Goal: Book appointment/travel/reservation

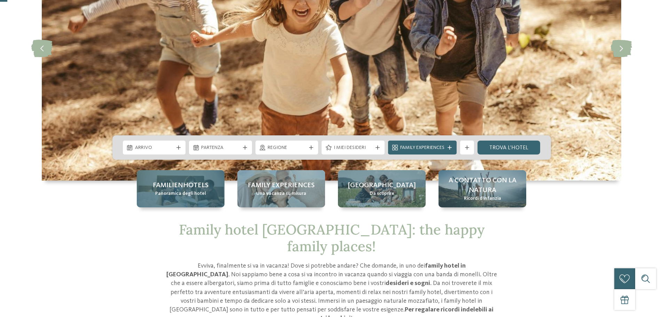
scroll to position [139, 0]
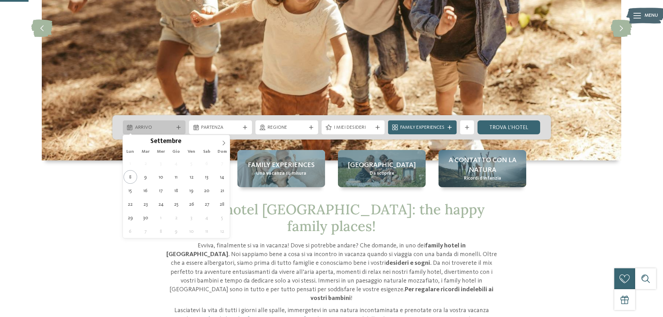
click at [153, 125] on span "Arrivo" at bounding box center [154, 127] width 39 height 7
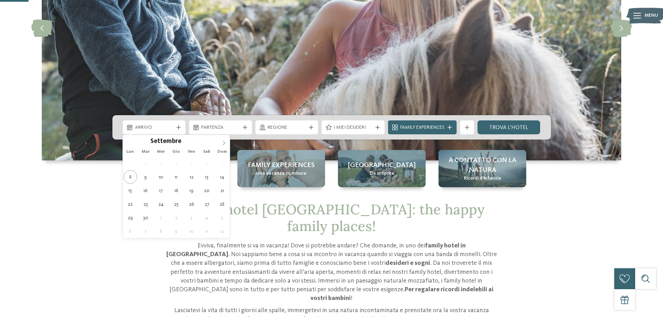
click at [227, 143] on span at bounding box center [224, 141] width 12 height 12
type div "[DATE]"
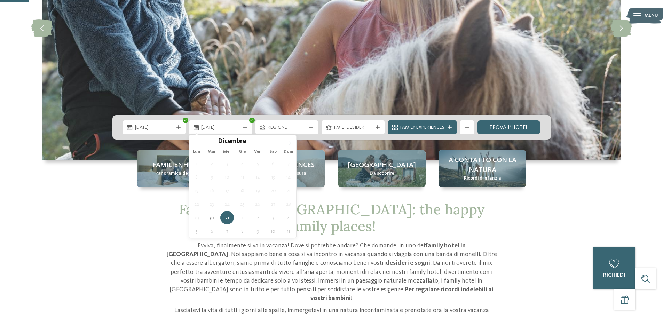
type input "****"
click at [289, 142] on icon at bounding box center [290, 143] width 5 height 5
type div "[DATE]"
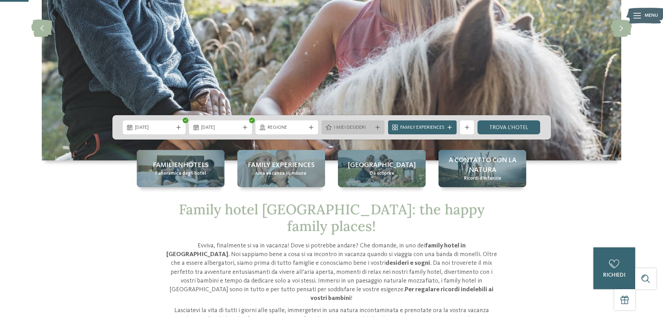
click at [365, 126] on span "I miei desideri" at bounding box center [353, 127] width 39 height 7
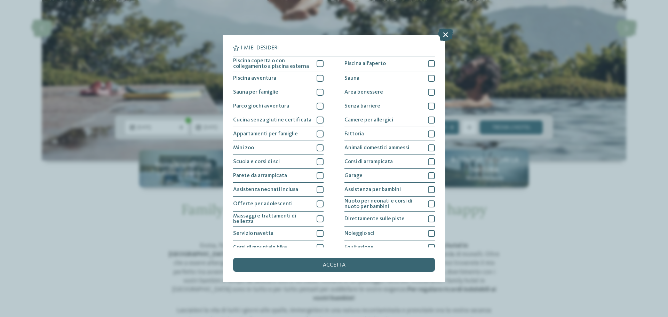
click at [448, 34] on icon at bounding box center [445, 35] width 15 height 12
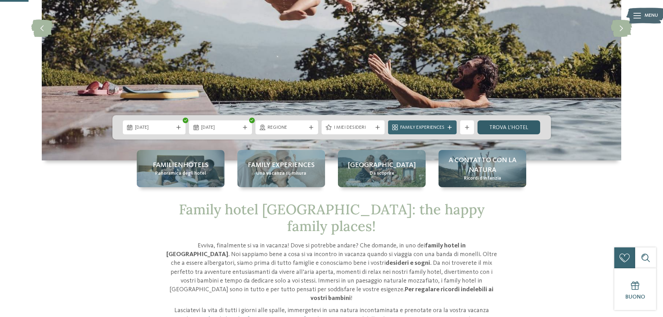
click at [516, 126] on link "trova l’hotel" at bounding box center [508, 127] width 63 height 14
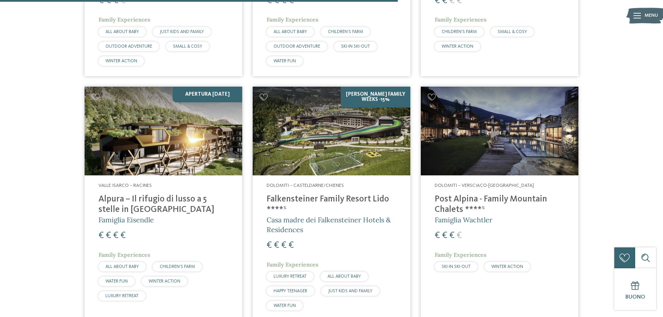
scroll to position [1098, 0]
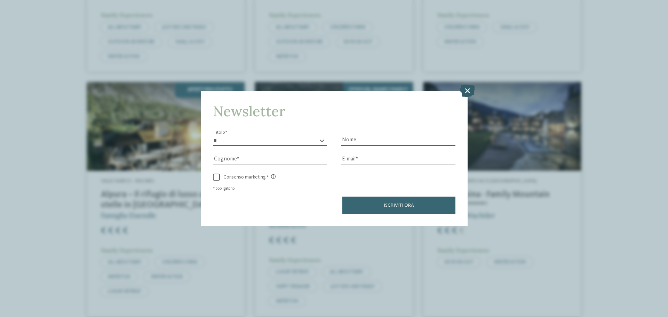
click at [464, 88] on icon at bounding box center [467, 91] width 15 height 12
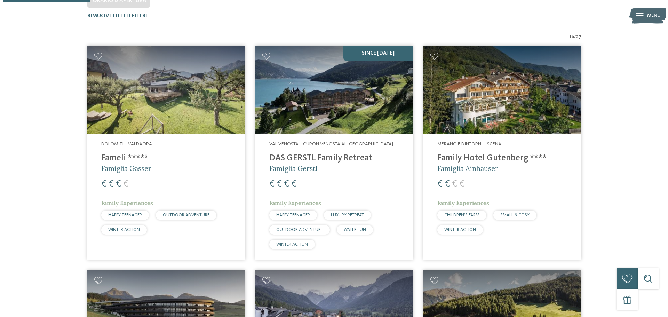
scroll to position [0, 0]
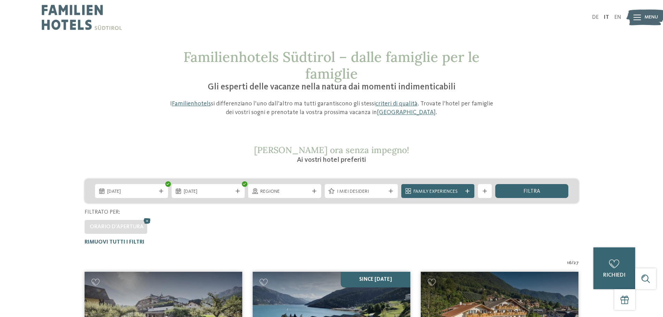
click at [360, 192] on span "I miei desideri" at bounding box center [361, 191] width 49 height 7
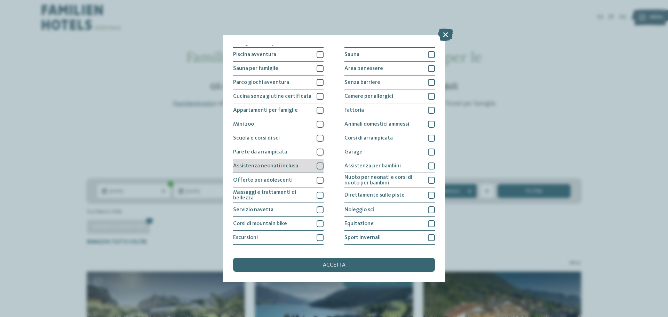
scroll to position [49, 0]
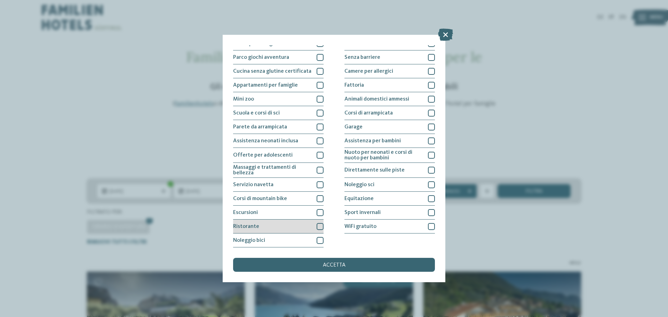
click at [318, 227] on div at bounding box center [320, 226] width 7 height 7
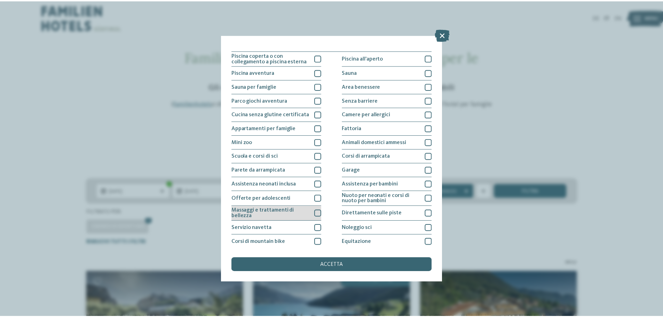
scroll to position [0, 0]
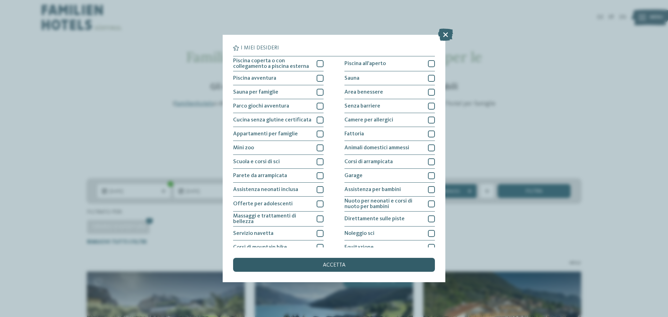
click at [374, 270] on div "accetta" at bounding box center [334, 265] width 202 height 14
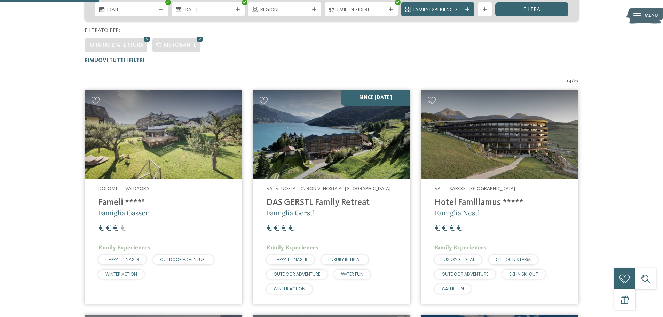
scroll to position [228, 0]
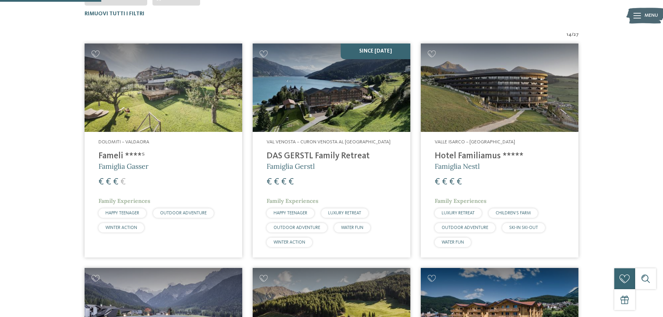
click at [317, 112] on img at bounding box center [332, 87] width 158 height 89
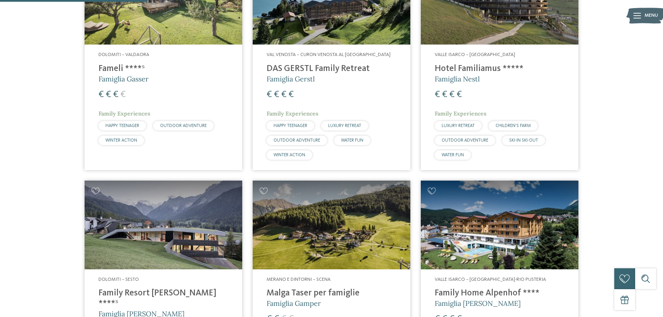
scroll to position [402, 0]
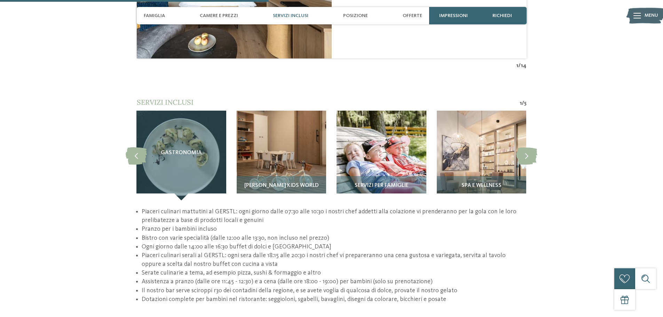
scroll to position [939, 0]
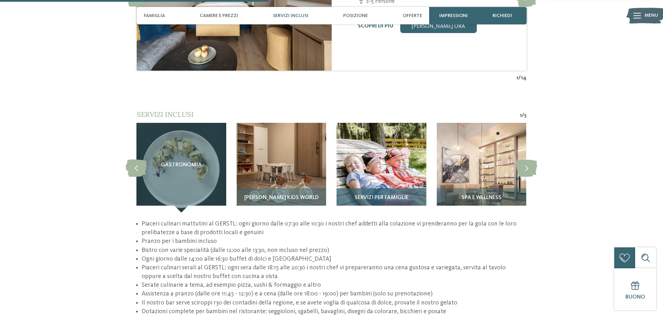
click at [383, 170] on img at bounding box center [380, 167] width 89 height 89
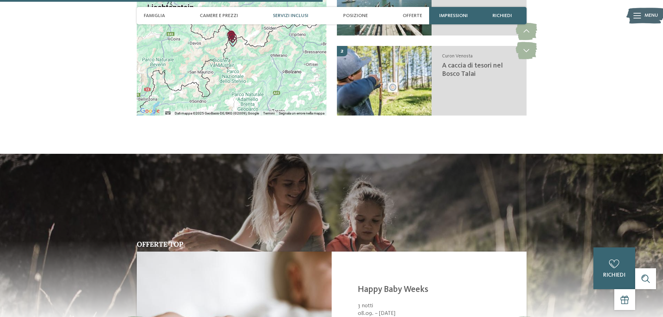
scroll to position [1391, 0]
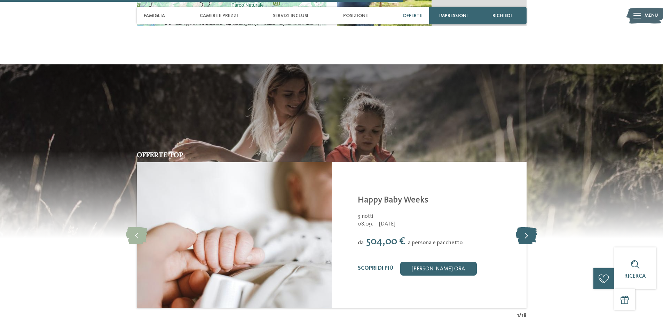
click at [524, 226] on icon at bounding box center [526, 234] width 21 height 17
click at [526, 226] on icon at bounding box center [526, 234] width 21 height 17
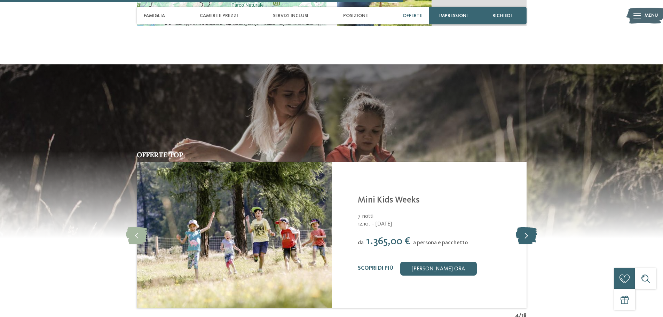
click at [526, 226] on icon at bounding box center [526, 234] width 21 height 17
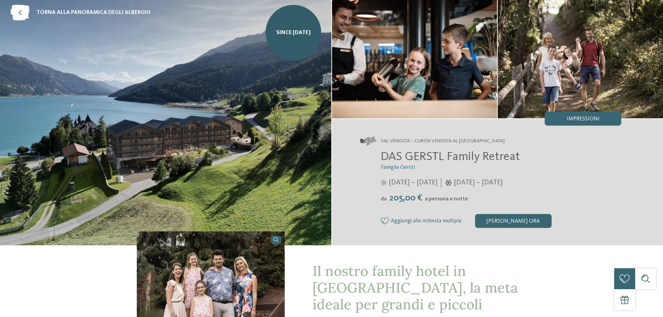
scroll to position [0, 0]
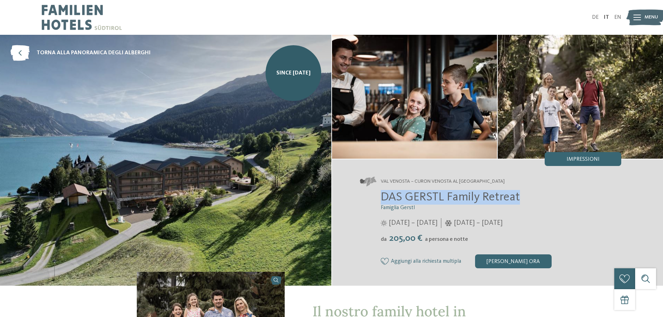
drag, startPoint x: 389, startPoint y: 195, endPoint x: 524, endPoint y: 195, distance: 135.3
click at [524, 195] on div "DAS GERSTL Family Retreat Famiglia Gerstl 16/05/2025 – 09/11/2025 da" at bounding box center [491, 229] width 262 height 78
